Goal: Information Seeking & Learning: Learn about a topic

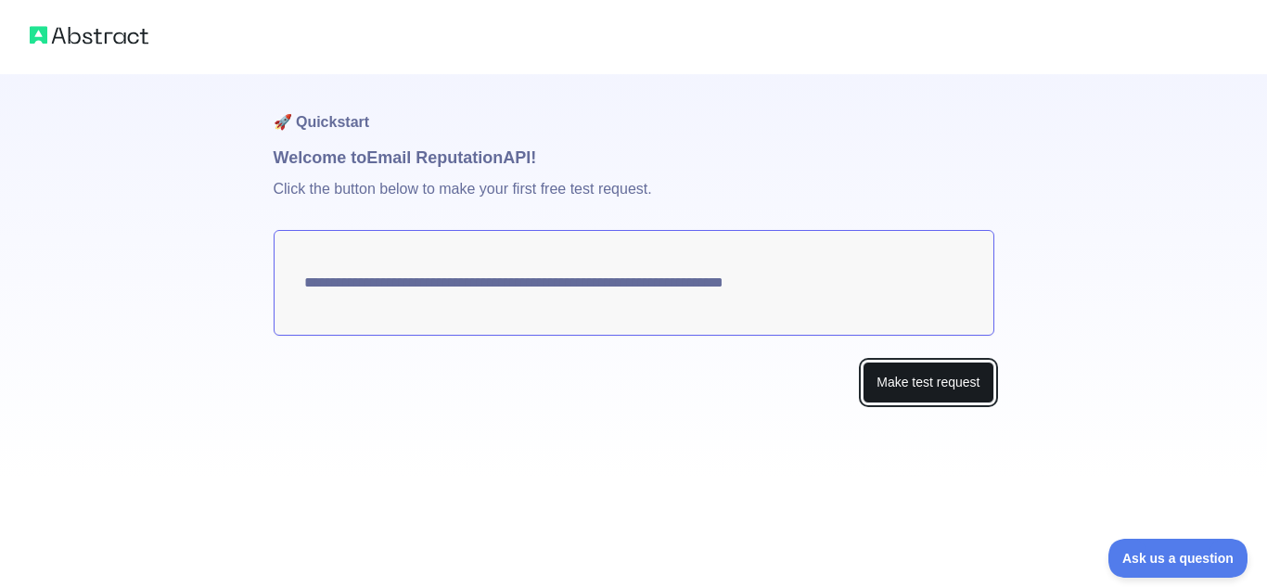
click at [938, 384] on button "Make test request" at bounding box center [927, 383] width 131 height 42
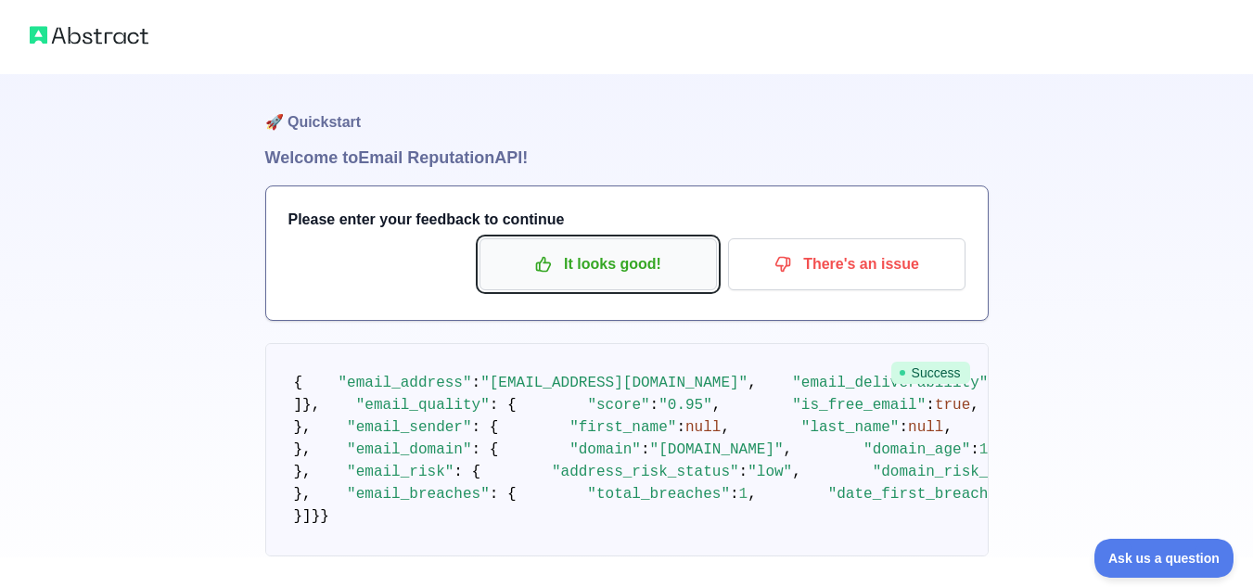
click at [664, 267] on p "It looks good!" at bounding box center [598, 265] width 210 height 32
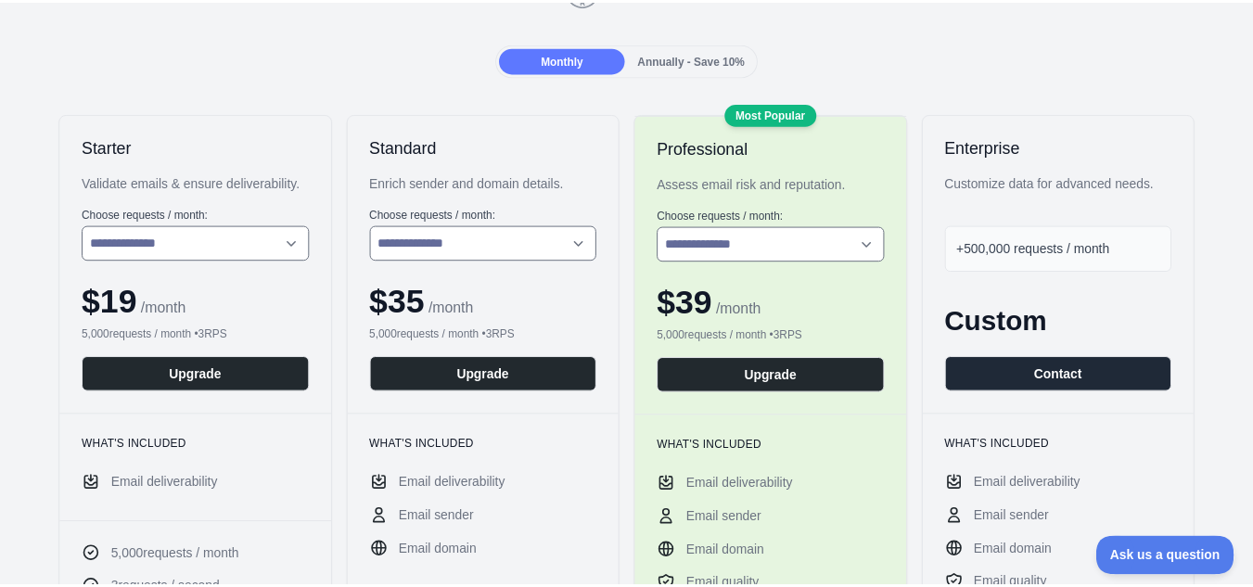
scroll to position [185, 0]
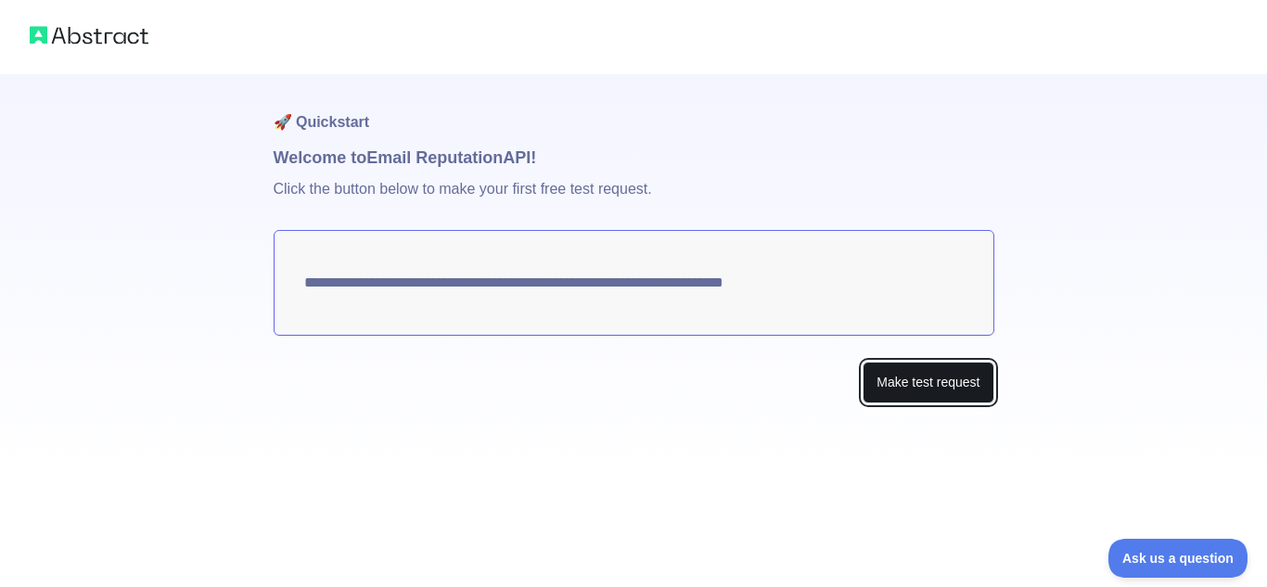
click at [916, 387] on button "Make test request" at bounding box center [927, 383] width 131 height 42
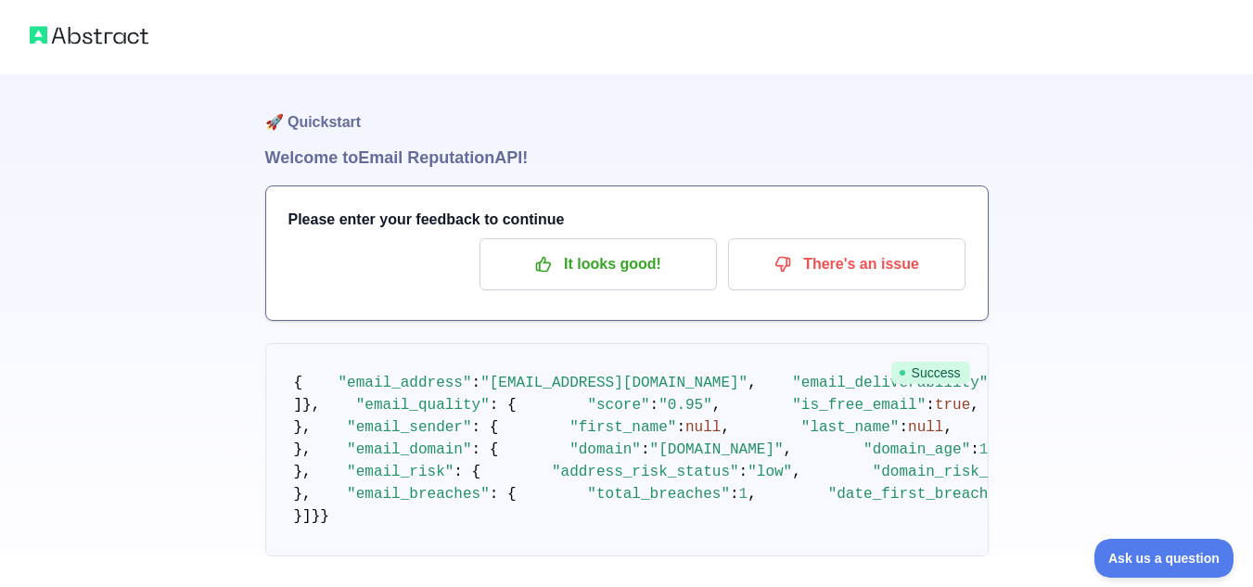
click at [60, 20] on div at bounding box center [626, 37] width 1253 height 74
click at [71, 46] on img at bounding box center [89, 35] width 119 height 26
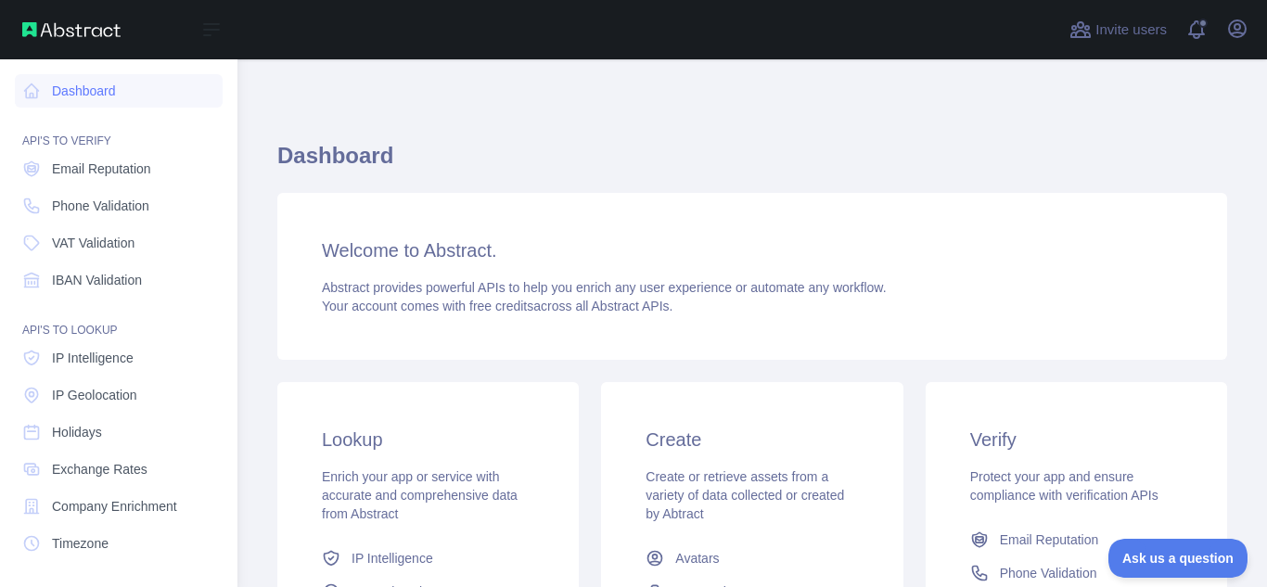
click at [139, 18] on div "Open sidebar" at bounding box center [118, 29] width 237 height 59
click at [204, 24] on icon at bounding box center [211, 29] width 15 height 11
click at [234, 24] on button "Open sidebar" at bounding box center [211, 30] width 52 height 22
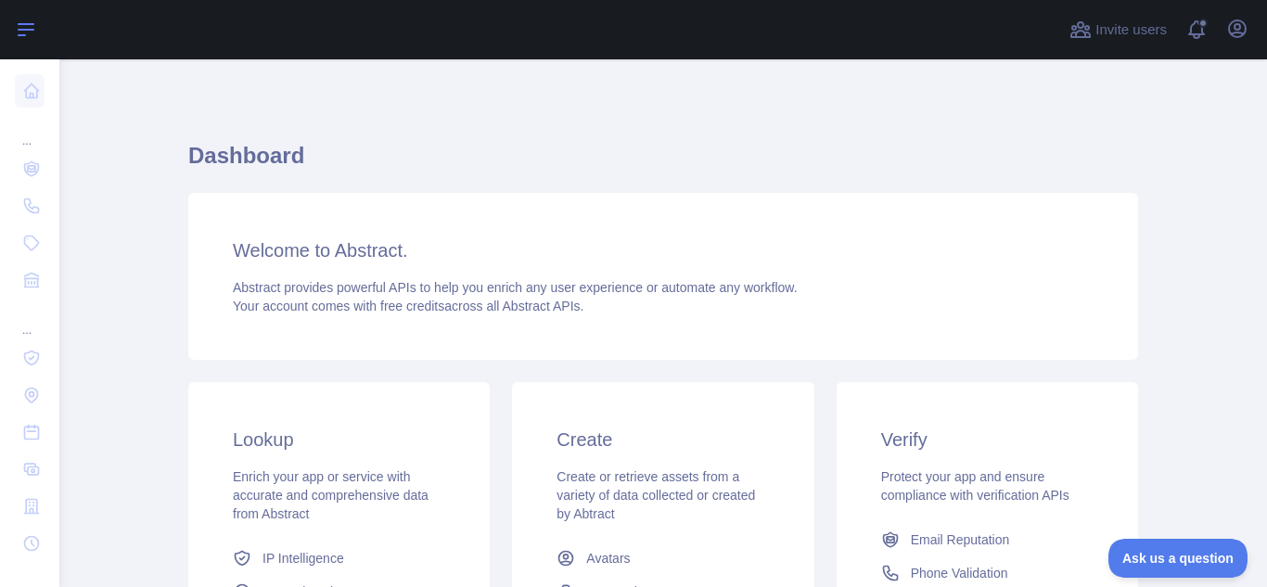
click at [234, 24] on div at bounding box center [558, 29] width 969 height 59
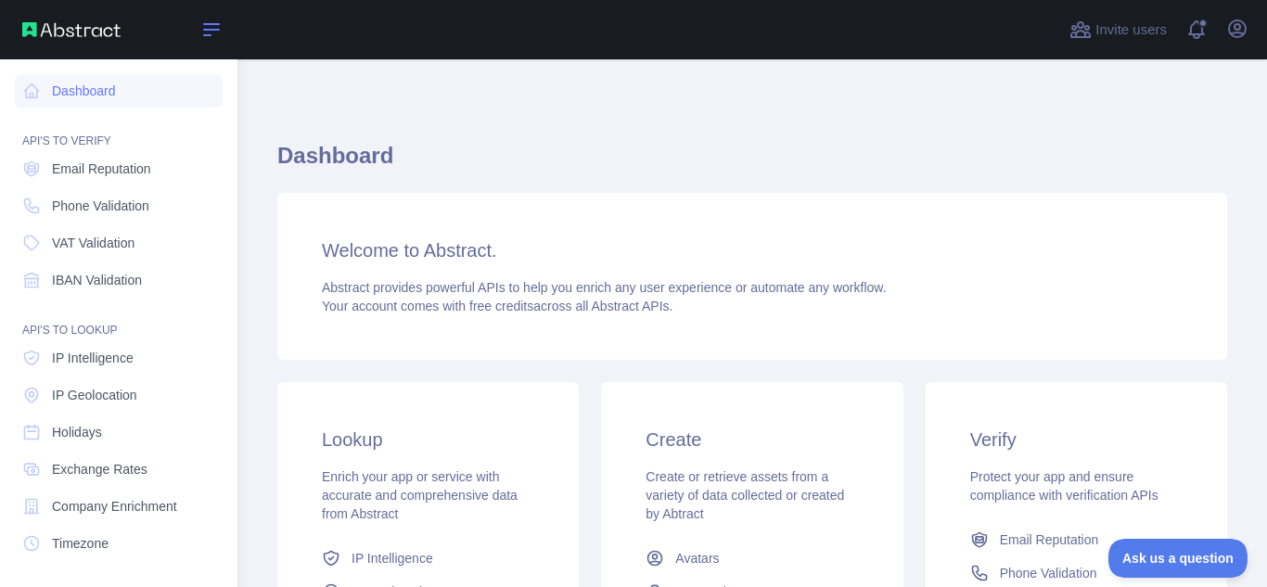
click at [200, 23] on icon at bounding box center [211, 30] width 22 height 22
click at [209, 21] on icon at bounding box center [211, 30] width 22 height 22
click at [27, 29] on img at bounding box center [71, 29] width 98 height 15
click at [111, 97] on link "Dashboard" at bounding box center [119, 90] width 208 height 33
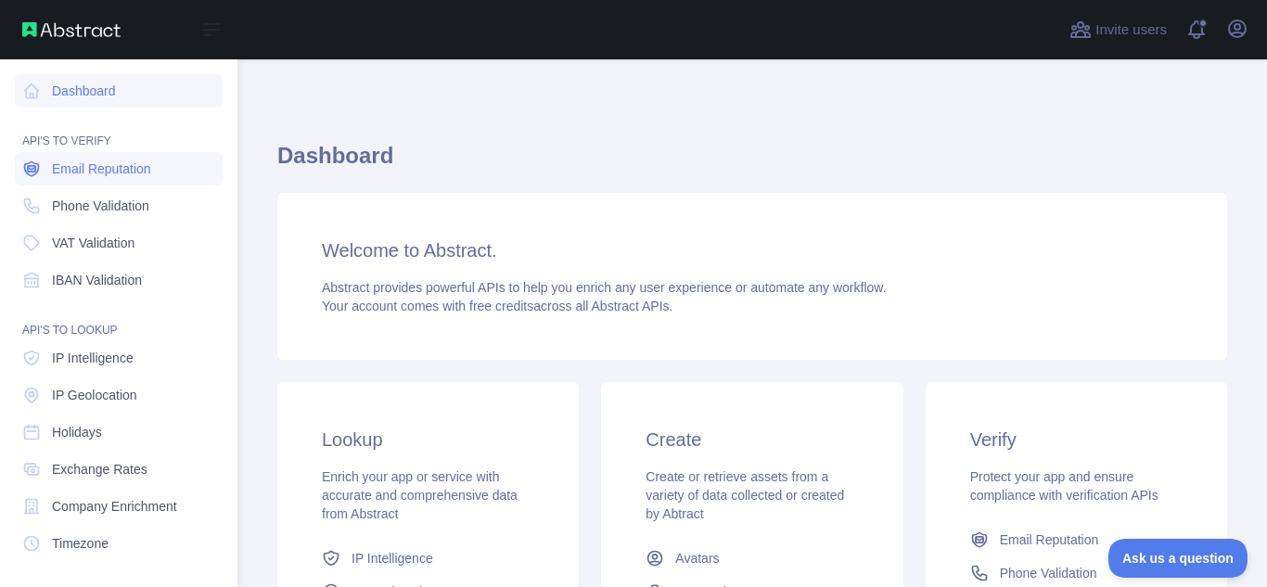
click at [106, 175] on span "Email Reputation" at bounding box center [101, 168] width 99 height 19
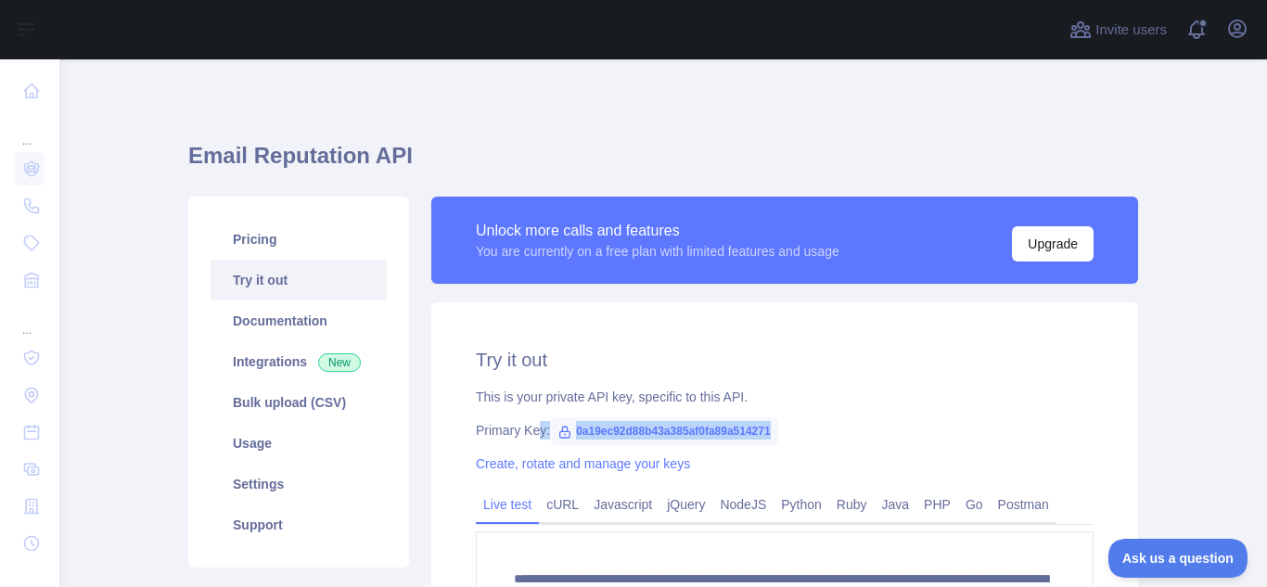
drag, startPoint x: 767, startPoint y: 427, endPoint x: 530, endPoint y: 433, distance: 236.6
click at [530, 433] on div "Primary Key: 0a19ec92d88b43a385af0fa89a514271" at bounding box center [785, 430] width 618 height 19
click at [566, 427] on span "0a19ec92d88b43a385af0fa89a514271" at bounding box center [664, 431] width 228 height 28
drag, startPoint x: 774, startPoint y: 427, endPoint x: 552, endPoint y: 420, distance: 222.7
click at [552, 421] on div "Primary Key: 0a19ec92d88b43a385af0fa89a514271" at bounding box center [785, 430] width 618 height 19
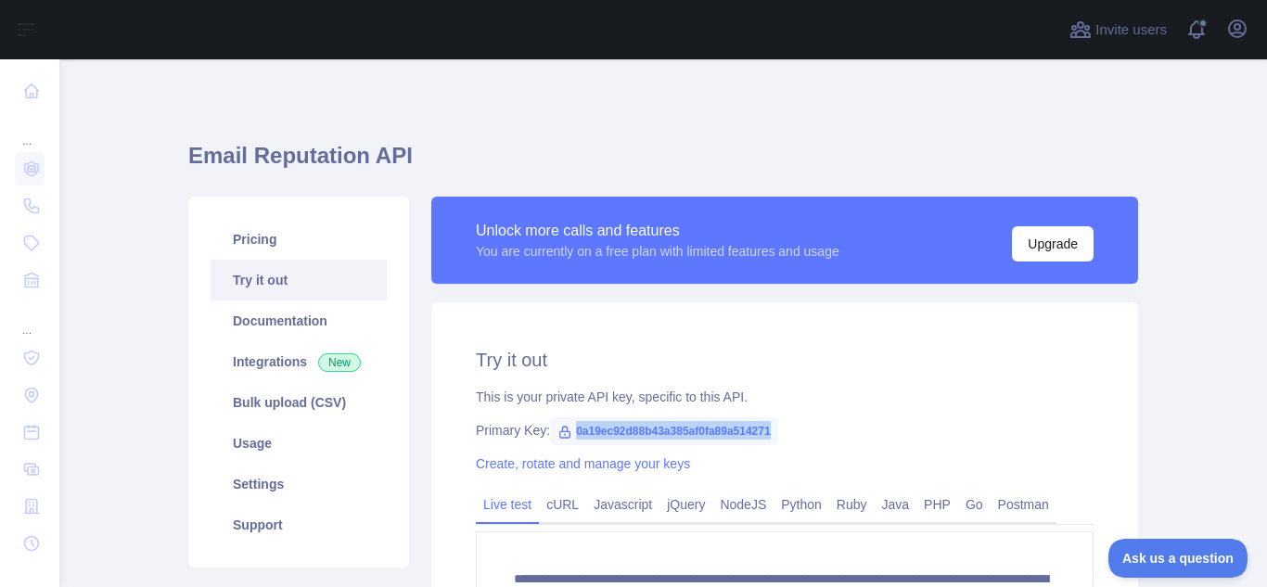
copy span "0a19ec92d88b43a385af0fa89a514271"
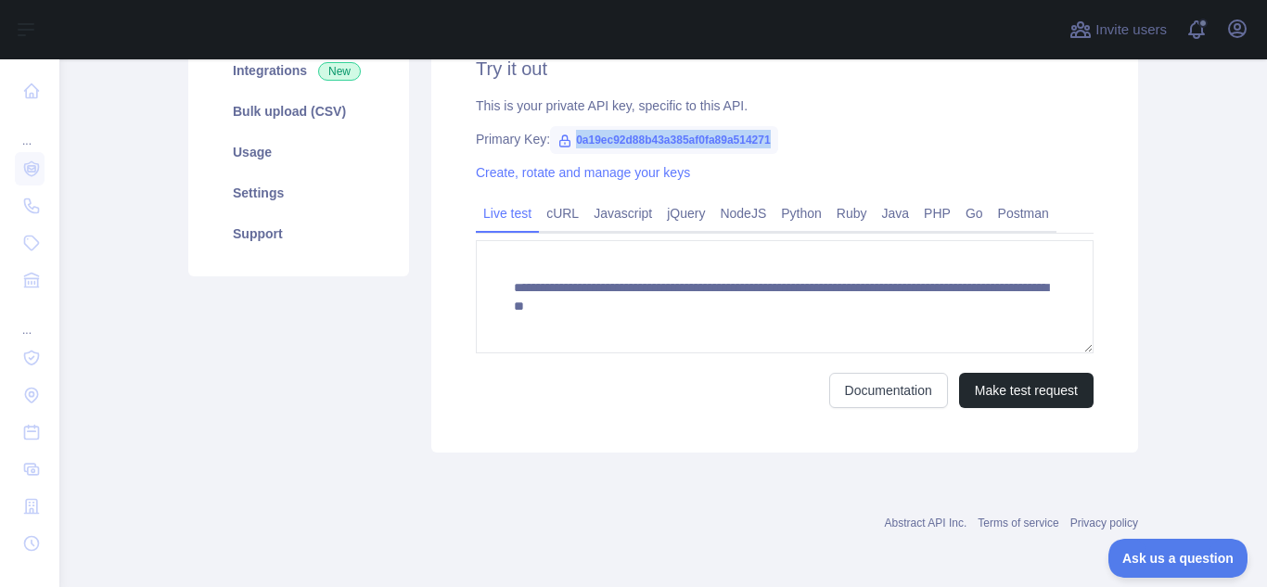
scroll to position [294, 0]
